Goal: Task Accomplishment & Management: Complete application form

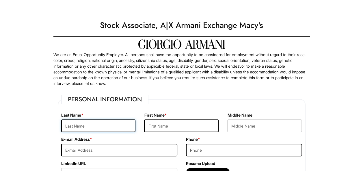
click at [101, 127] on input "text" at bounding box center [98, 126] width 74 height 13
type input "Stonewall"
type input "Mario"
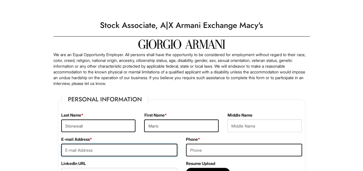
type input "[EMAIL_ADDRESS][DOMAIN_NAME]"
type input "6788994862"
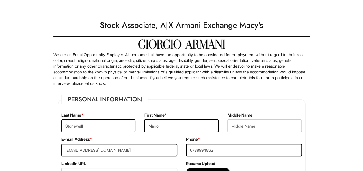
type input "[STREET_ADDRESS]"
type input "[GEOGRAPHIC_DATA]"
select select "GA"
type input "30082"
select select "[GEOGRAPHIC_DATA]"
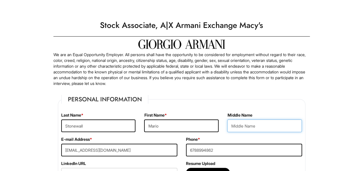
click at [233, 123] on input "text" at bounding box center [264, 126] width 74 height 13
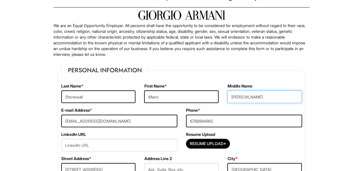
scroll to position [29, 0]
type input "[PERSON_NAME]"
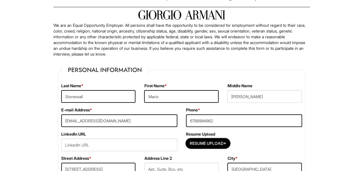
click at [197, 139] on input "Resume Upload*" at bounding box center [207, 143] width 43 height 9
type input "C:\fakepath\Resume_2 (1).pdf"
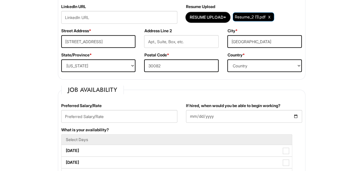
scroll to position [159, 0]
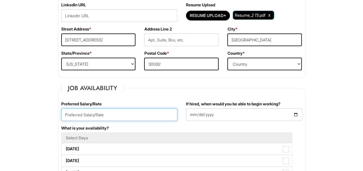
click at [90, 115] on input "text" at bounding box center [119, 114] width 116 height 13
type input "16"
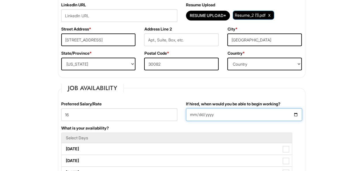
click at [293, 115] on input "If hired, when would you be able to begin working?" at bounding box center [244, 114] width 116 height 13
type input "[DATE]"
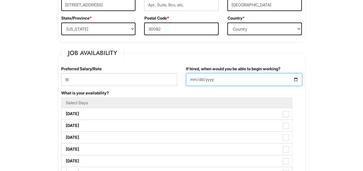
scroll to position [201, 0]
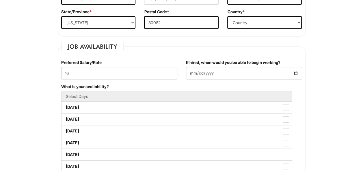
click at [139, 131] on label "[DATE]" at bounding box center [176, 132] width 230 height 12
click at [65, 130] on Available_Wednesday "[DATE]" at bounding box center [63, 129] width 4 height 4
checkbox Available_Wednesday "true"
click at [138, 141] on label "[DATE]" at bounding box center [176, 143] width 230 height 12
click at [65, 141] on Available_Thursday "[DATE]" at bounding box center [63, 141] width 4 height 4
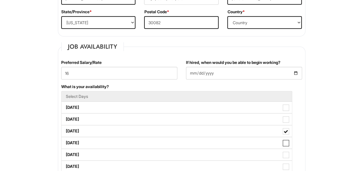
checkbox Available_Thursday "true"
click at [137, 150] on label "[DATE]" at bounding box center [176, 155] width 230 height 12
click at [65, 150] on Available_Friday "[DATE]" at bounding box center [63, 152] width 4 height 4
checkbox Available_Friday "true"
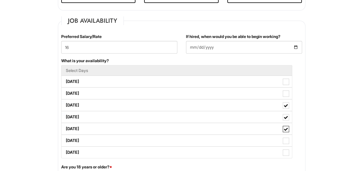
scroll to position [227, 0]
click at [135, 80] on label "[DATE]" at bounding box center [176, 82] width 230 height 12
click at [65, 80] on Available_Monday "[DATE]" at bounding box center [63, 79] width 4 height 4
checkbox Available_Monday "true"
click at [139, 135] on label "[DATE]" at bounding box center [176, 141] width 230 height 12
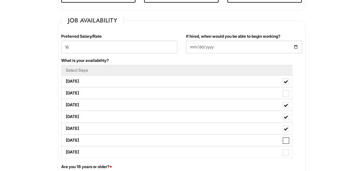
click at [65, 136] on Available_Saturday "[DATE]" at bounding box center [63, 138] width 4 height 4
checkbox Available_Saturday "true"
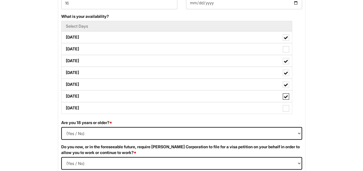
scroll to position [273, 0]
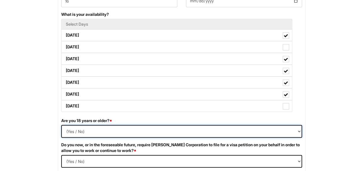
click at [77, 127] on select "(Yes / No) Yes No" at bounding box center [181, 131] width 241 height 13
select select "Yes"
click at [61, 125] on select "(Yes / No) Yes No" at bounding box center [181, 131] width 241 height 13
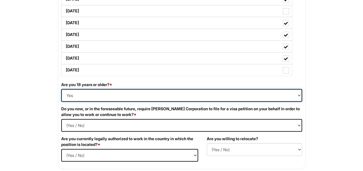
scroll to position [309, 0]
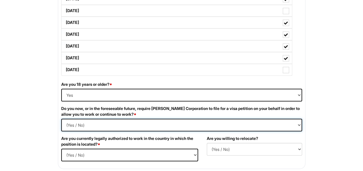
click at [77, 123] on Required "(Yes / No) Yes No" at bounding box center [181, 125] width 241 height 13
select Required "No"
click at [61, 119] on Required "(Yes / No) Yes No" at bounding box center [181, 125] width 241 height 13
click at [90, 154] on select "(Yes / No) Yes No" at bounding box center [129, 155] width 137 height 13
select select "Yes"
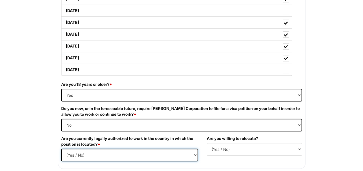
click at [61, 149] on select "(Yes / No) Yes No" at bounding box center [129, 155] width 137 height 13
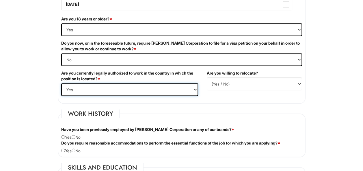
scroll to position [375, 0]
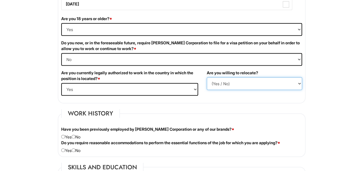
click at [224, 78] on select "(Yes / No) No Yes" at bounding box center [254, 83] width 95 height 13
select select "N"
click at [207, 77] on select "(Yes / No) No Yes" at bounding box center [254, 83] width 95 height 13
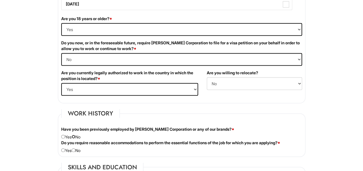
click at [75, 135] on input "radio" at bounding box center [74, 137] width 4 height 4
radio input "true"
click at [75, 149] on input "radio" at bounding box center [74, 151] width 4 height 4
radio input "true"
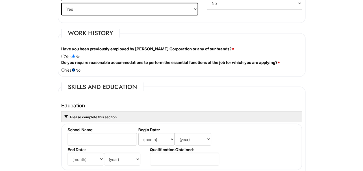
scroll to position [456, 0]
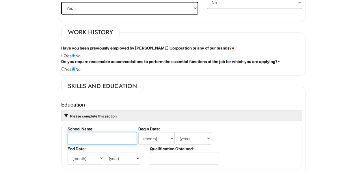
click at [85, 137] on input "text" at bounding box center [102, 138] width 69 height 13
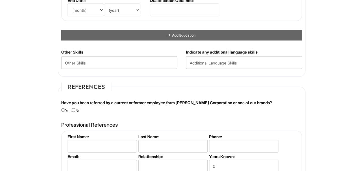
scroll to position [605, 0]
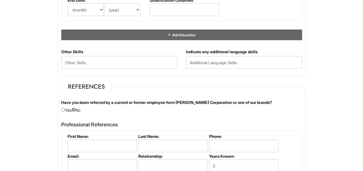
click at [74, 108] on input "radio" at bounding box center [74, 110] width 4 height 4
radio input "true"
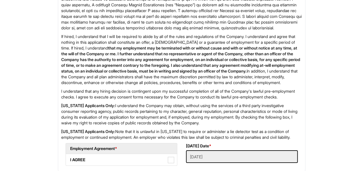
scroll to position [976, 0]
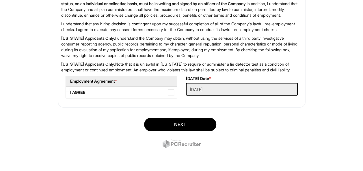
click at [109, 91] on label "I AGREE" at bounding box center [121, 93] width 111 height 12
click at [70, 91] on AGREE "I AGREE" at bounding box center [68, 90] width 4 height 4
checkbox AGREE "true"
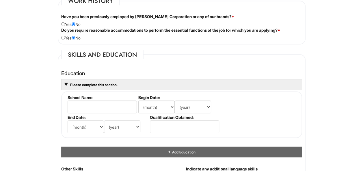
scroll to position [489, 0]
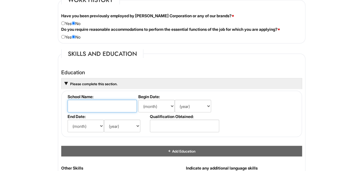
click at [97, 103] on input "text" at bounding box center [102, 106] width 69 height 13
type input "[PERSON_NAME][GEOGRAPHIC_DATA]"
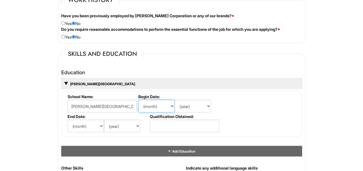
click at [147, 106] on select "(month) Jan Feb Mar Apr May Jun [DATE] Aug Sep Oct Nov Dec" at bounding box center [156, 106] width 36 height 13
select select "8"
click at [138, 100] on select "(month) Jan Feb Mar Apr May Jun [DATE] Aug Sep Oct Nov Dec" at bounding box center [156, 106] width 36 height 13
click at [154, 67] on div "Education [PERSON_NAME][GEOGRAPHIC_DATA] School Name: [PERSON_NAME][GEOGRAPHIC_…" at bounding box center [181, 116] width 249 height 99
click at [194, 100] on select "(year) 2029 2028 2027 2026 2025 2024 2023 2022 2021 2020 2019 2018 2017 2016 20…" at bounding box center [193, 106] width 36 height 13
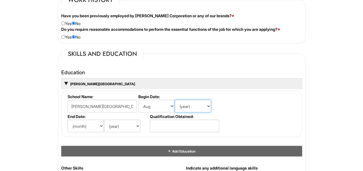
select select "2018"
click at [175, 100] on select "(year) 2029 2028 2027 2026 2025 2024 2023 2022 2021 2020 2019 2018 2017 2016 20…" at bounding box center [193, 106] width 36 height 13
click at [86, 120] on select "(month) Jan Feb Mar Apr May Jun [DATE] Aug Sep Oct Nov Dec" at bounding box center [86, 126] width 36 height 13
select select "5"
click at [68, 120] on select "(month) Jan Feb Mar Apr May Jun [DATE] Aug Sep Oct Nov Dec" at bounding box center [86, 126] width 36 height 13
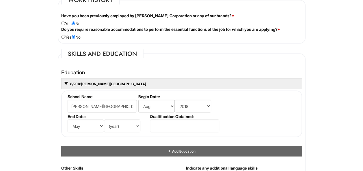
click at [87, 67] on div "Education 8/2018 [PERSON_NAME][GEOGRAPHIC_DATA] School Name: [PERSON_NAME][GEOG…" at bounding box center [181, 116] width 249 height 99
click at [125, 120] on select "(year) 2029 2028 2027 2026 2025 2024 2023 2022 2021 2020 2019 2018 2017 2016 20…" at bounding box center [122, 126] width 36 height 13
select select "2022"
click at [104, 120] on select "(year) 2029 2028 2027 2026 2025 2024 2023 2022 2021 2020 2019 2018 2017 2016 20…" at bounding box center [122, 126] width 36 height 13
click at [164, 128] on input "text" at bounding box center [184, 126] width 69 height 13
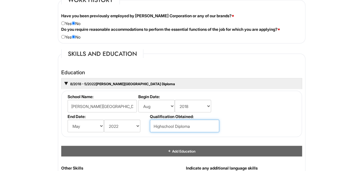
type input "Highschool Diploma"
click at [172, 147] on div "Add Education" at bounding box center [181, 151] width 241 height 11
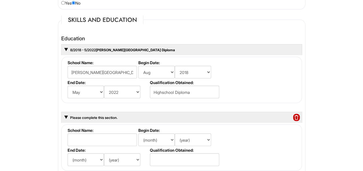
scroll to position [523, 0]
click at [100, 133] on input "text" at bounding box center [102, 139] width 69 height 13
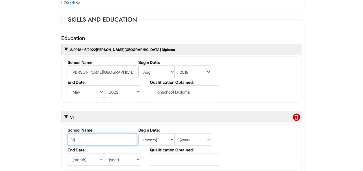
type input "V"
type input "Chattahoochee Tech"
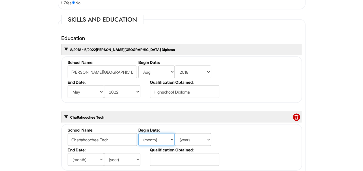
click at [150, 136] on select "(month) Jan Feb Mar Apr May Jun [DATE] Aug Sep Oct Nov Dec" at bounding box center [156, 139] width 36 height 13
select select "8"
click at [138, 133] on select "(month) Jan Feb Mar Apr May Jun [DATE] Aug Sep Oct Nov Dec" at bounding box center [156, 139] width 36 height 13
click at [190, 136] on select "(year) 2029 2028 2027 2026 2025 2024 2023 2022 2021 2020 2019 2018 2017 2016 20…" at bounding box center [193, 139] width 36 height 13
select select "2025"
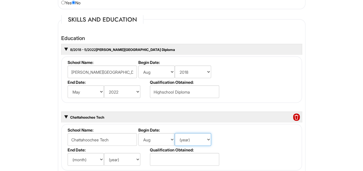
click at [175, 133] on select "(year) 2029 2028 2027 2026 2025 2024 2023 2022 2021 2020 2019 2018 2017 2016 20…" at bounding box center [193, 139] width 36 height 13
click at [296, 114] on span at bounding box center [296, 118] width 6 height 8
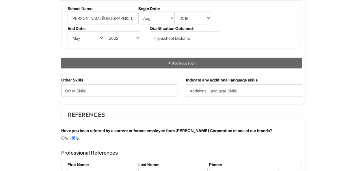
scroll to position [588, 0]
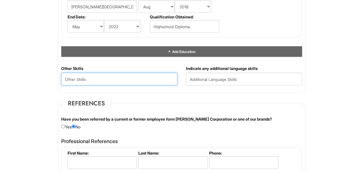
click at [148, 74] on Skills "text" at bounding box center [119, 79] width 116 height 13
type Skills "Customer Service"
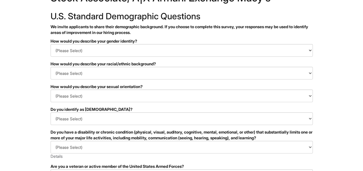
scroll to position [29, 0]
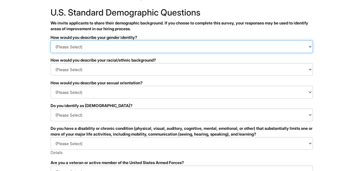
click at [104, 50] on select "(Please Select) Man Woman Non-binary I prefer to self-describe I don't wish to …" at bounding box center [181, 46] width 262 height 13
select select "Man"
click at [50, 40] on select "(Please Select) Man Woman Non-binary I prefer to self-describe I don't wish to …" at bounding box center [181, 46] width 262 height 13
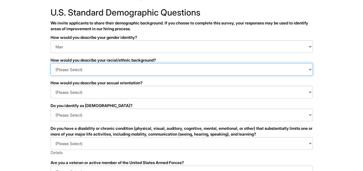
click at [102, 71] on select "(Please Select) Black or of African descent East Asian Hispanic, Latinx or of S…" at bounding box center [181, 69] width 262 height 13
select select "Black or of African descent"
click at [50, 63] on select "(Please Select) Black or of African descent East Asian Hispanic, Latinx or of S…" at bounding box center [181, 69] width 262 height 13
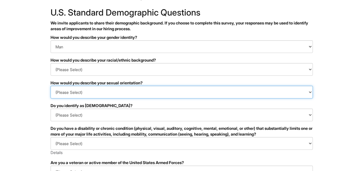
click at [99, 91] on select "(Please Select) Asexual Bisexual and/or pansexual Gay Heterosexual Lesbian Quee…" at bounding box center [181, 92] width 262 height 13
select select "Heterosexual"
click at [50, 86] on select "(Please Select) Asexual Bisexual and/or pansexual Gay Heterosexual Lesbian Quee…" at bounding box center [181, 92] width 262 height 13
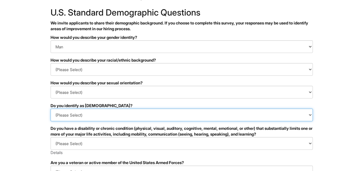
click at [85, 117] on select "(Please Select) Yes No I prefer to self-describe I don't wish to answer" at bounding box center [181, 115] width 262 height 13
select select "No"
click at [50, 109] on select "(Please Select) Yes No I prefer to self-describe I don't wish to answer" at bounding box center [181, 115] width 262 height 13
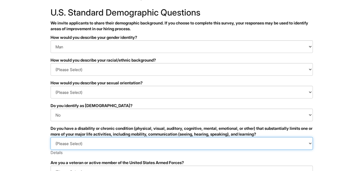
click at [81, 139] on select "(Please Select) YES, I HAVE A DISABILITY (or previously had a disability) NO, I…" at bounding box center [181, 143] width 262 height 13
select select "NO, I DON'T HAVE A DISABILITY"
click at [50, 137] on select "(Please Select) YES, I HAVE A DISABILITY (or previously had a disability) NO, I…" at bounding box center [181, 143] width 262 height 13
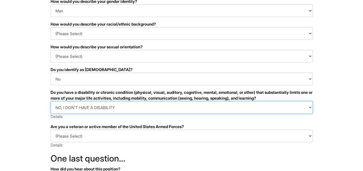
scroll to position [65, 0]
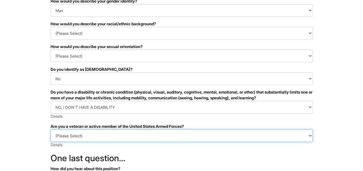
click at [85, 132] on select "(Please Select) I IDENTIFY AS ONE OR MORE OF THE CLASSIFICATIONS OF PROTECTED V…" at bounding box center [181, 136] width 262 height 13
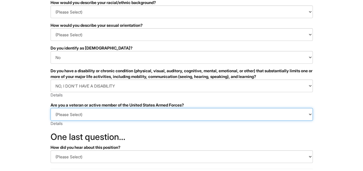
click at [78, 115] on select "(Please Select) I IDENTIFY AS ONE OR MORE OF THE CLASSIFICATIONS OF PROTECTED V…" at bounding box center [181, 114] width 262 height 13
select select "I AM NOT A PROTECTED VETERAN"
click at [50, 108] on select "(Please Select) I IDENTIFY AS ONE OR MORE OF THE CLASSIFICATIONS OF PROTECTED V…" at bounding box center [181, 114] width 262 height 13
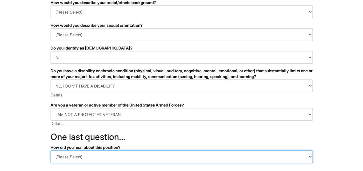
click at [85, 155] on select "(Please Select) CareerBuilder Indeed LinkedIn Monster Referral Other" at bounding box center [181, 157] width 262 height 13
select select "Indeed"
click at [50, 151] on select "(Please Select) CareerBuilder Indeed LinkedIn Monster Referral Other" at bounding box center [181, 157] width 262 height 13
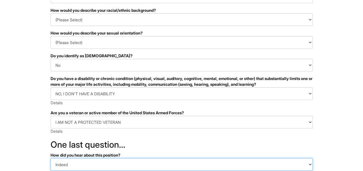
scroll to position [153, 0]
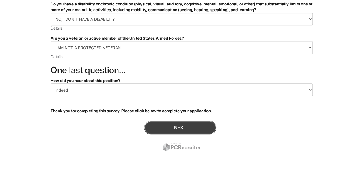
click at [164, 125] on button "Next" at bounding box center [180, 128] width 72 height 14
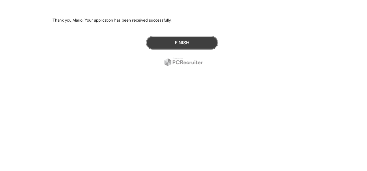
click at [171, 46] on button "Finish" at bounding box center [182, 43] width 72 height 14
